Goal: Task Accomplishment & Management: Manage account settings

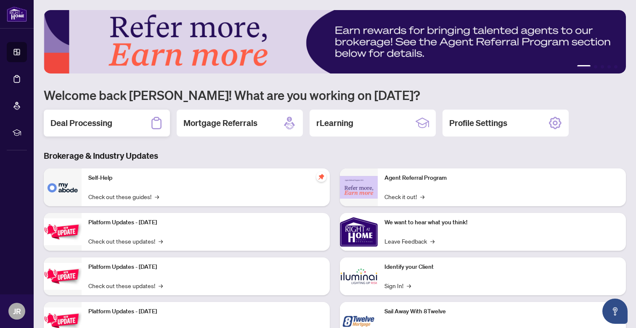
click at [130, 123] on div "Deal Processing" at bounding box center [107, 123] width 126 height 27
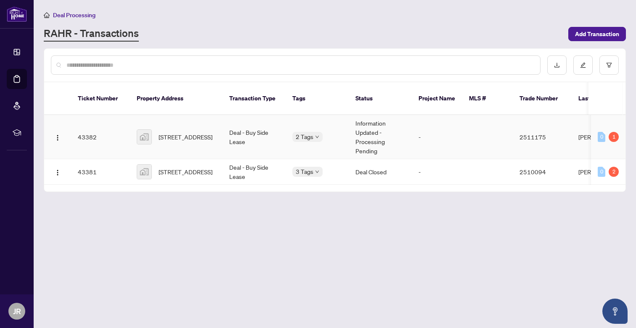
click at [243, 132] on td "Deal - Buy Side Lease" at bounding box center [253, 137] width 63 height 44
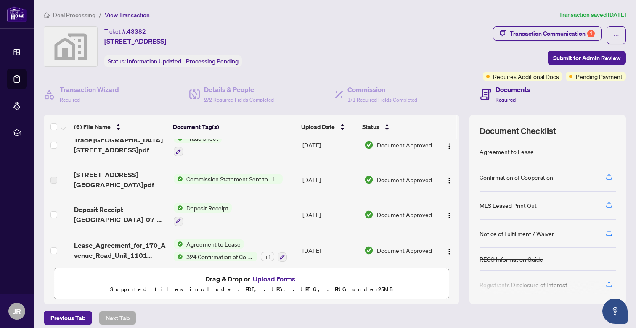
scroll to position [10, 0]
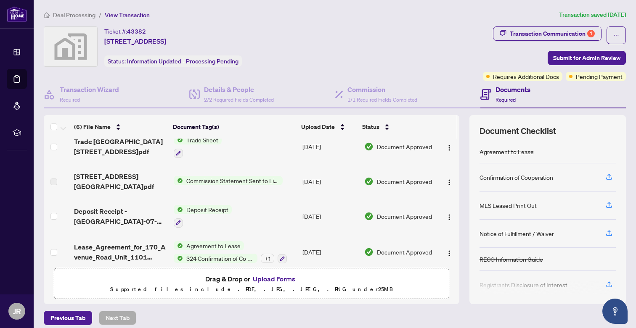
click at [212, 179] on span "Commission Statement Sent to Listing Brokerage" at bounding box center [233, 180] width 100 height 9
click at [555, 33] on div "Transaction Communication 1" at bounding box center [552, 33] width 85 height 13
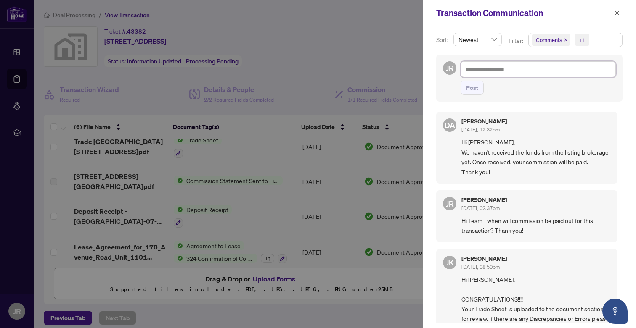
click at [520, 72] on textarea at bounding box center [537, 69] width 155 height 16
